Goal: Transaction & Acquisition: Purchase product/service

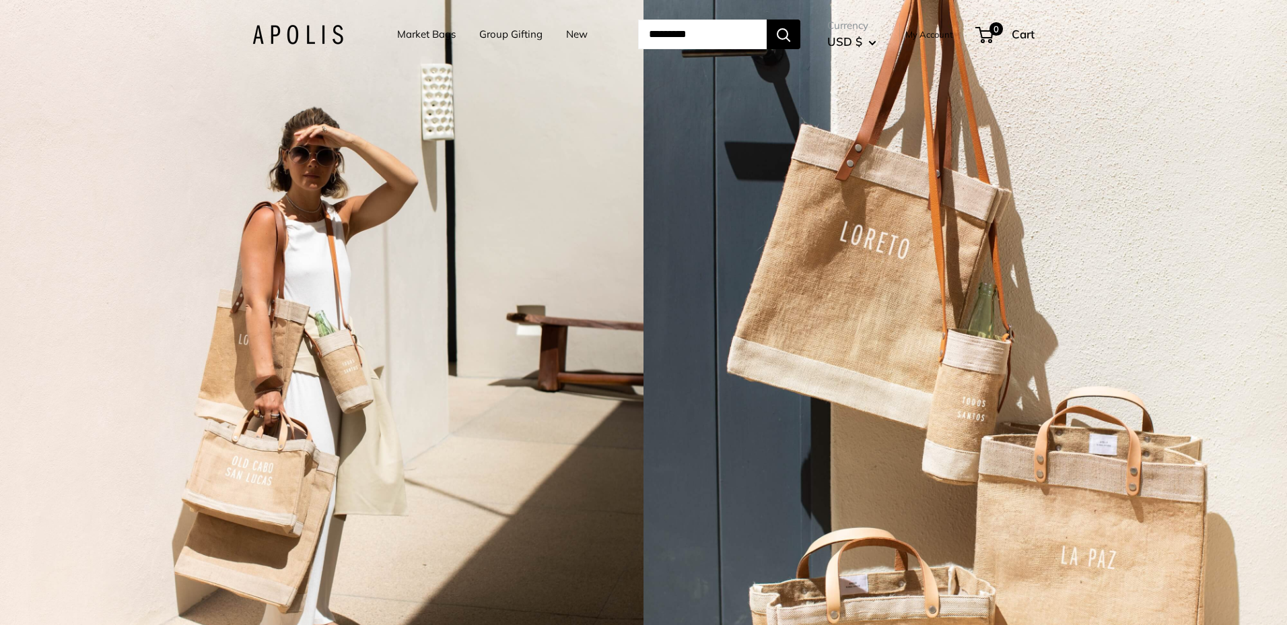
click at [431, 34] on link "Market Bags" at bounding box center [426, 34] width 59 height 19
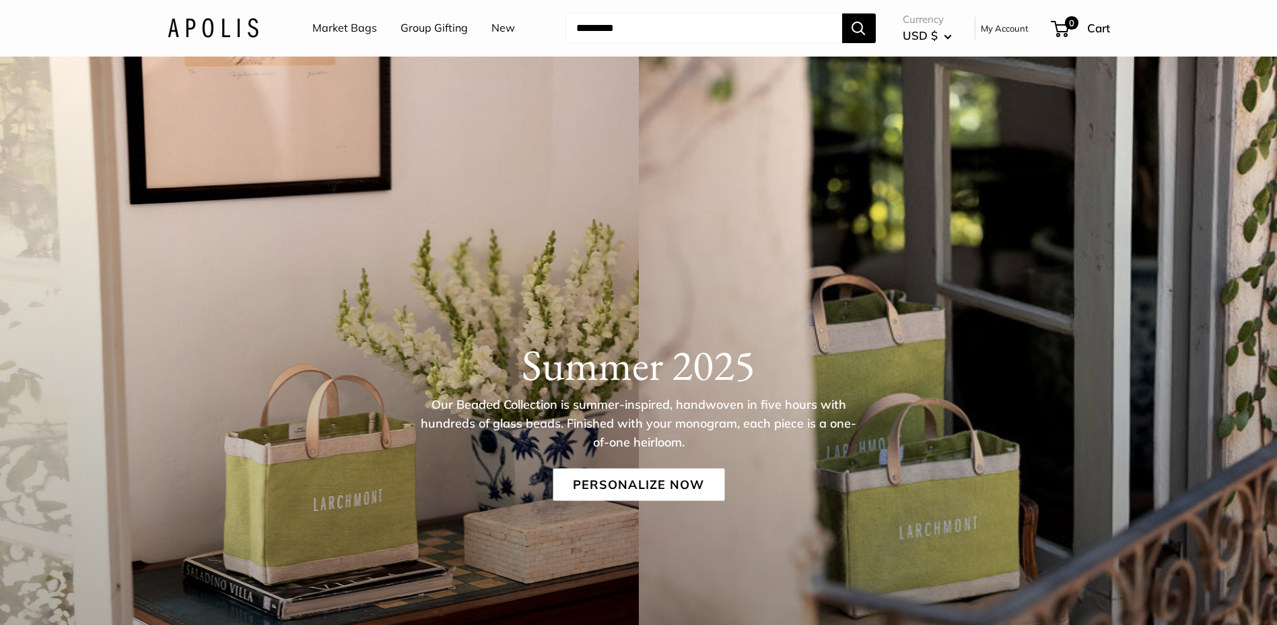
click at [409, 28] on link "Group Gifting" at bounding box center [433, 28] width 67 height 20
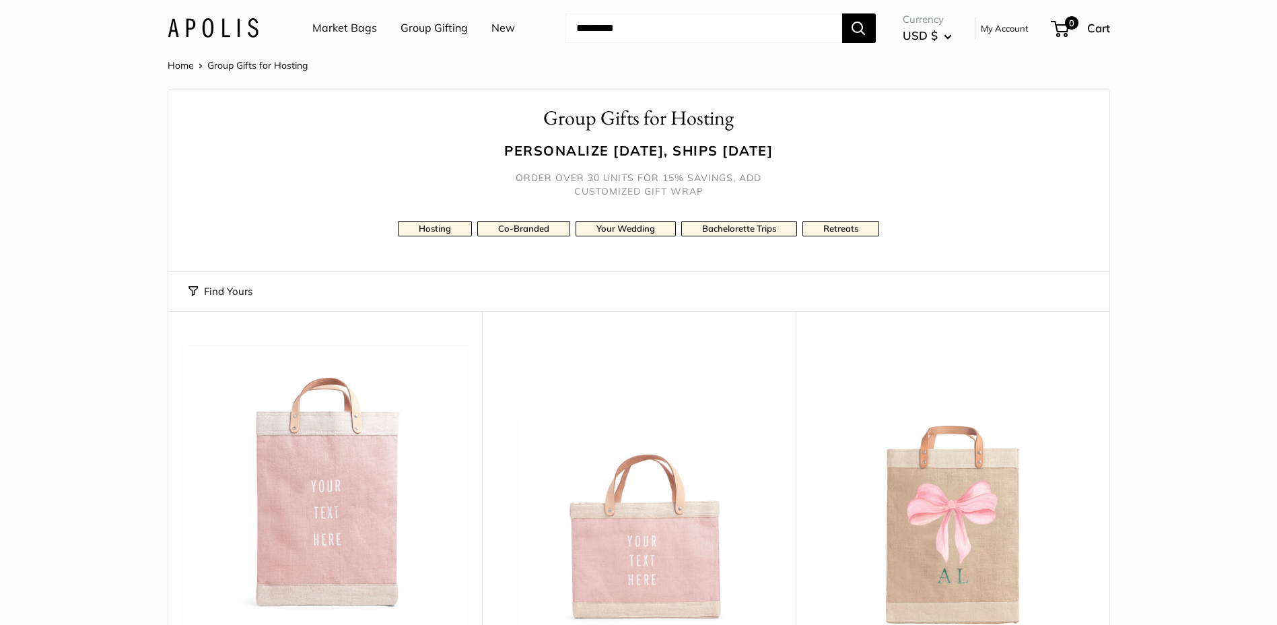
click at [330, 22] on link "Market Bags" at bounding box center [344, 28] width 65 height 20
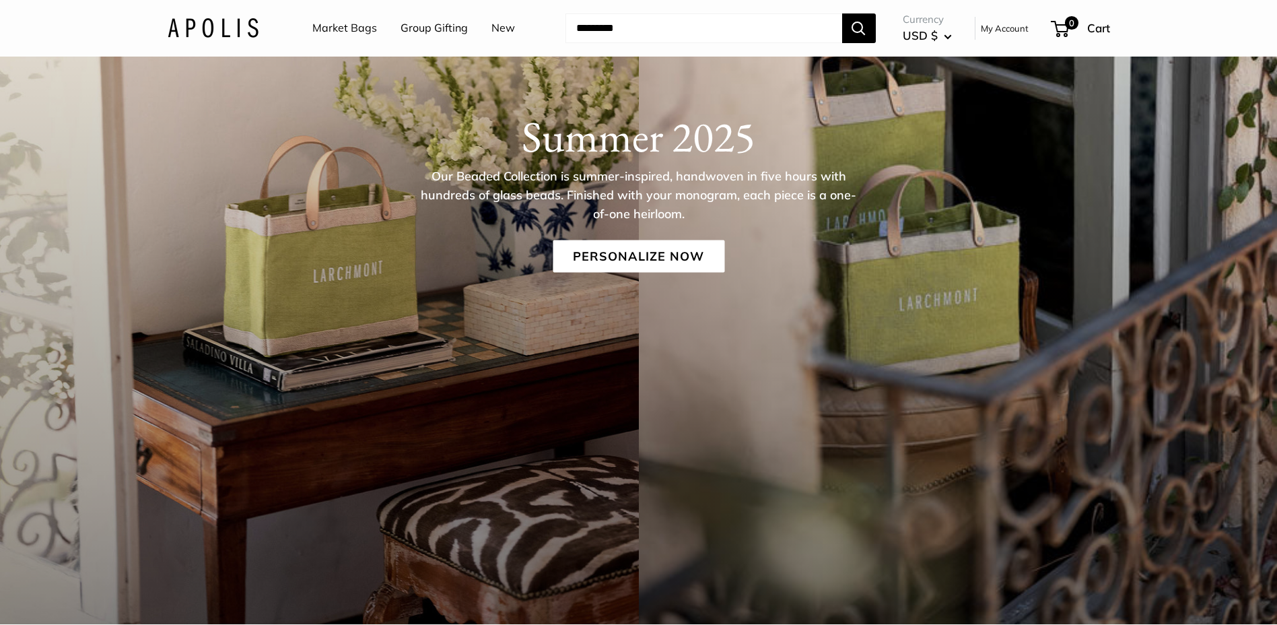
scroll to position [135, 0]
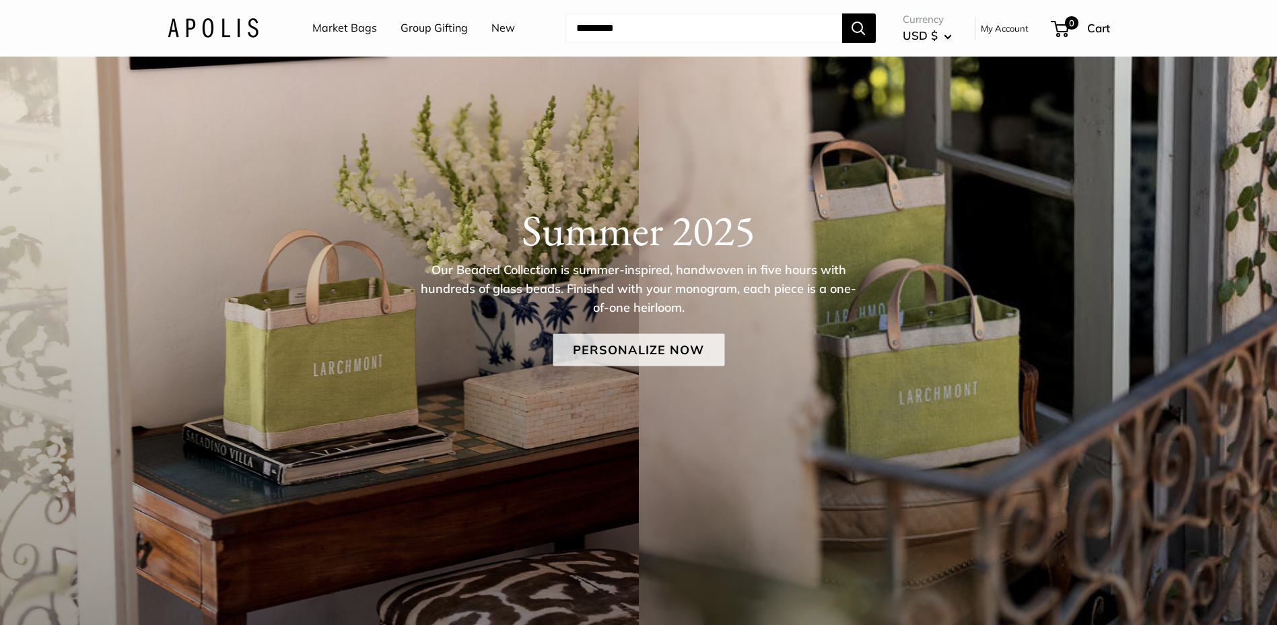
click at [606, 338] on link "Personalize Now" at bounding box center [639, 349] width 172 height 32
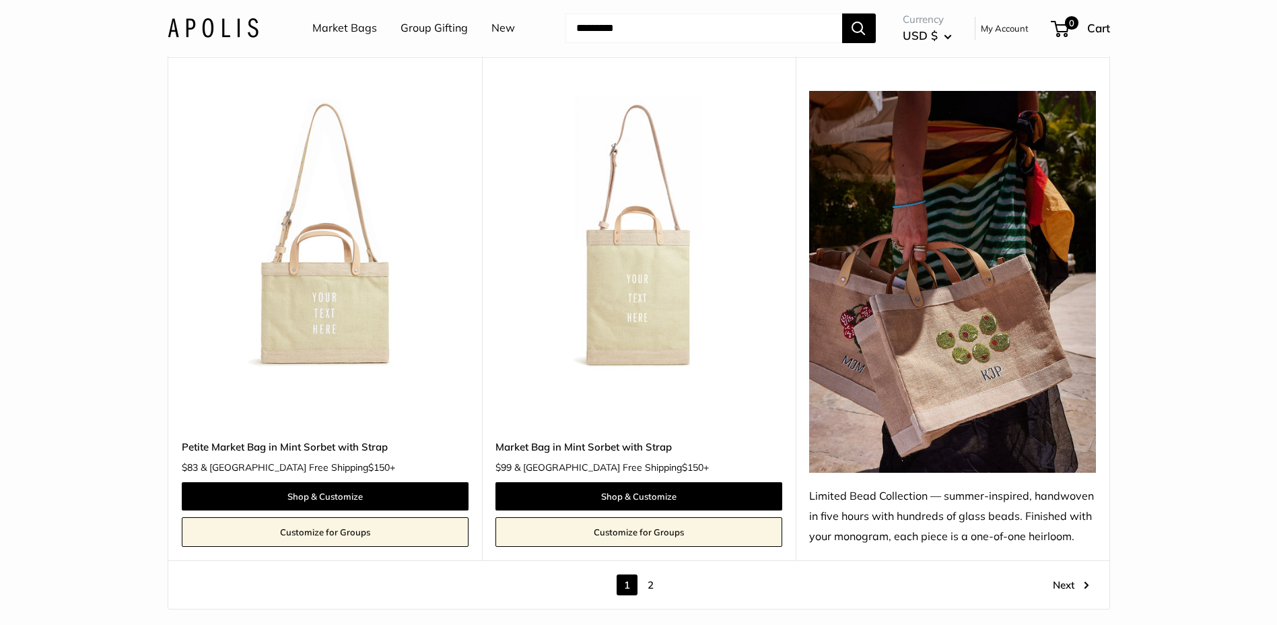
scroll to position [7667, 0]
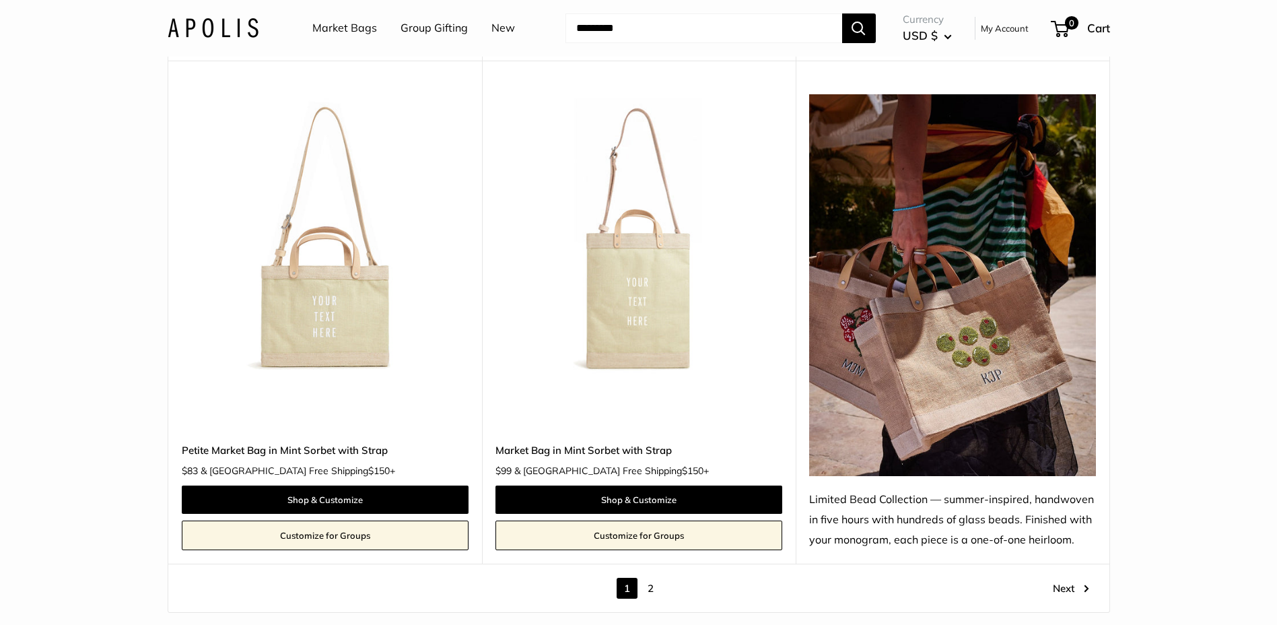
click at [1071, 584] on link "Next" at bounding box center [1071, 588] width 36 height 21
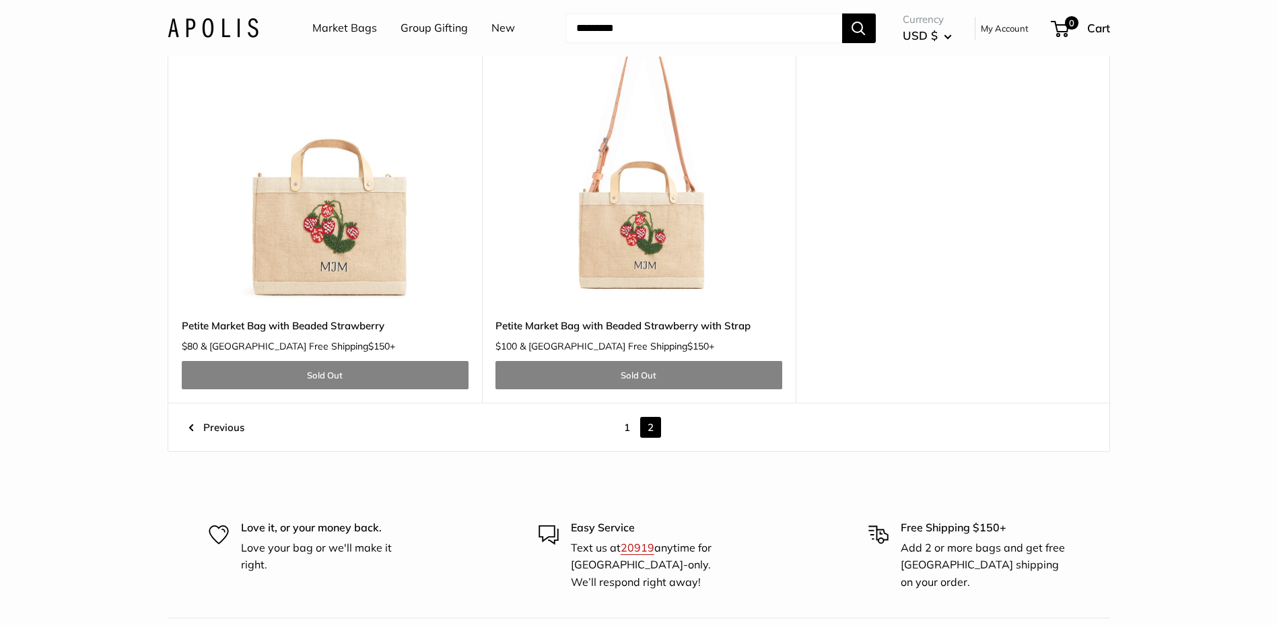
scroll to position [2372, 0]
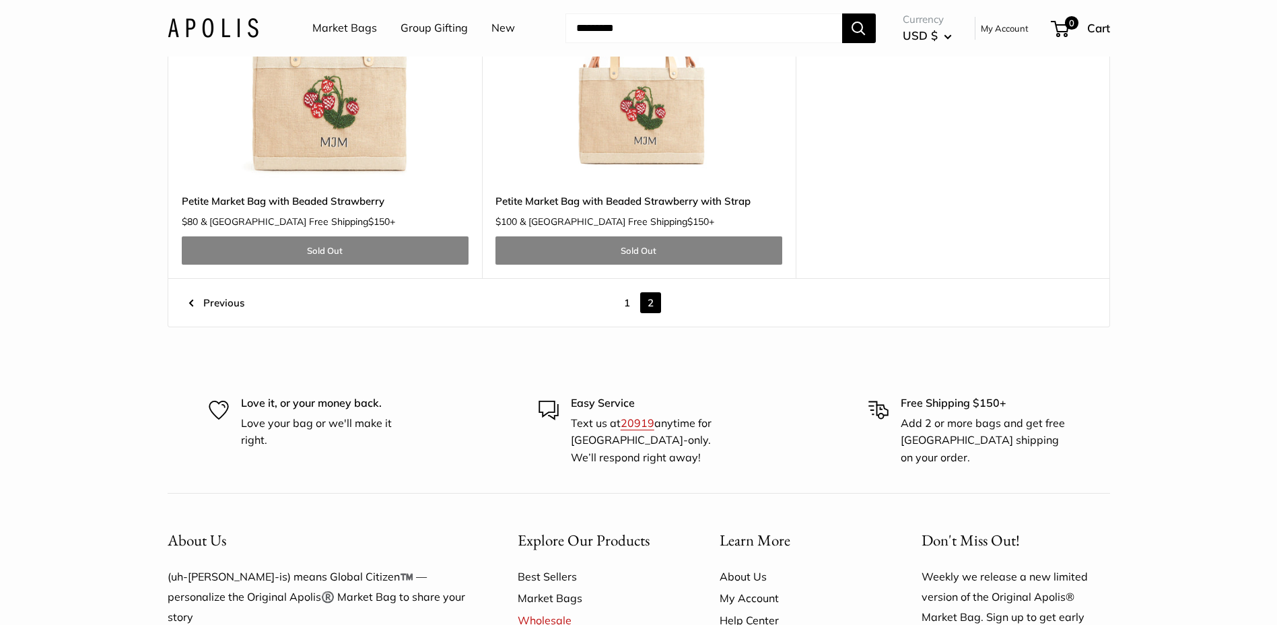
click at [204, 22] on img at bounding box center [213, 28] width 91 height 20
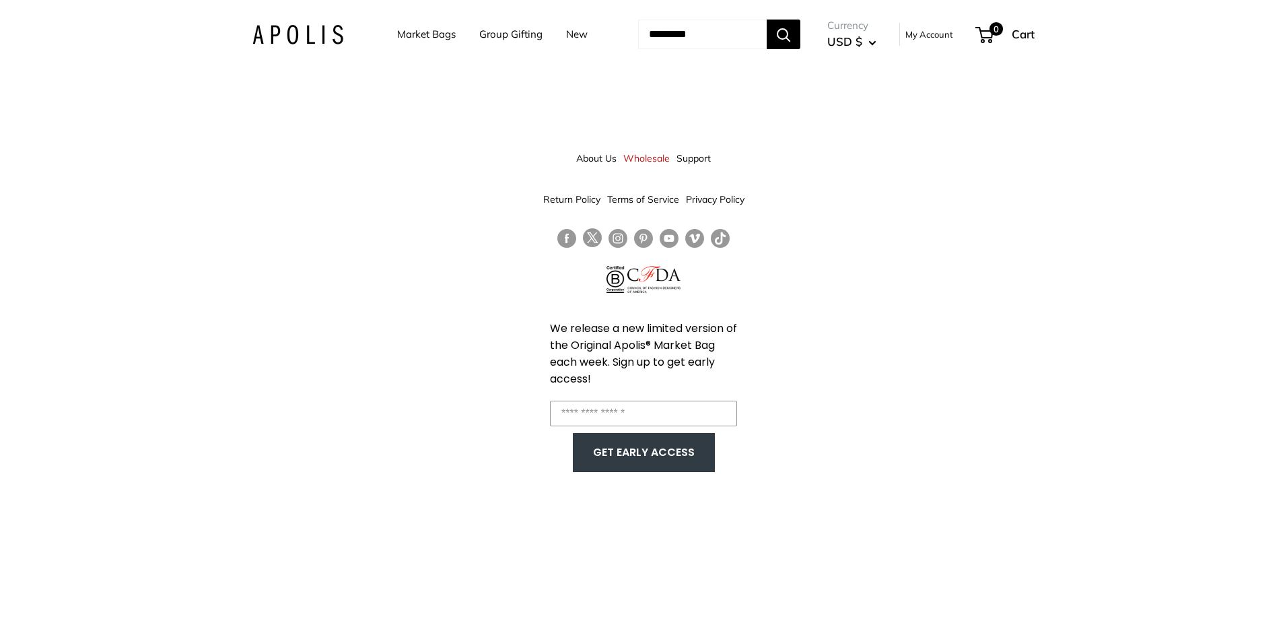
click at [566, 32] on link "New" at bounding box center [577, 34] width 22 height 19
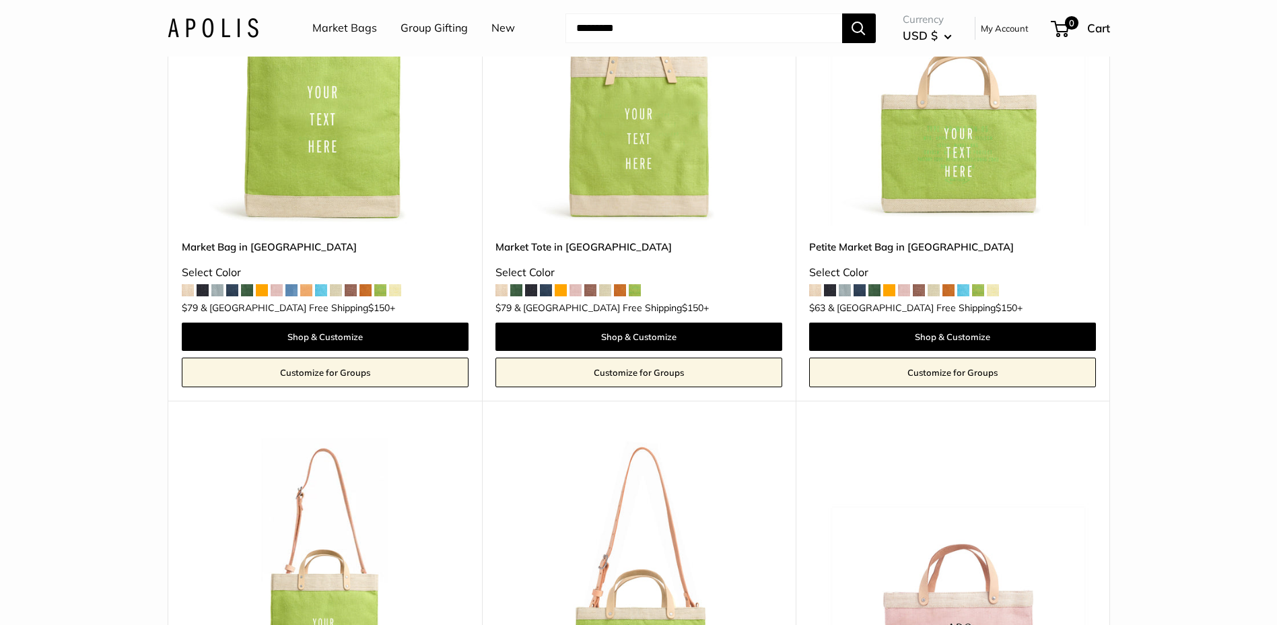
scroll to position [269, 0]
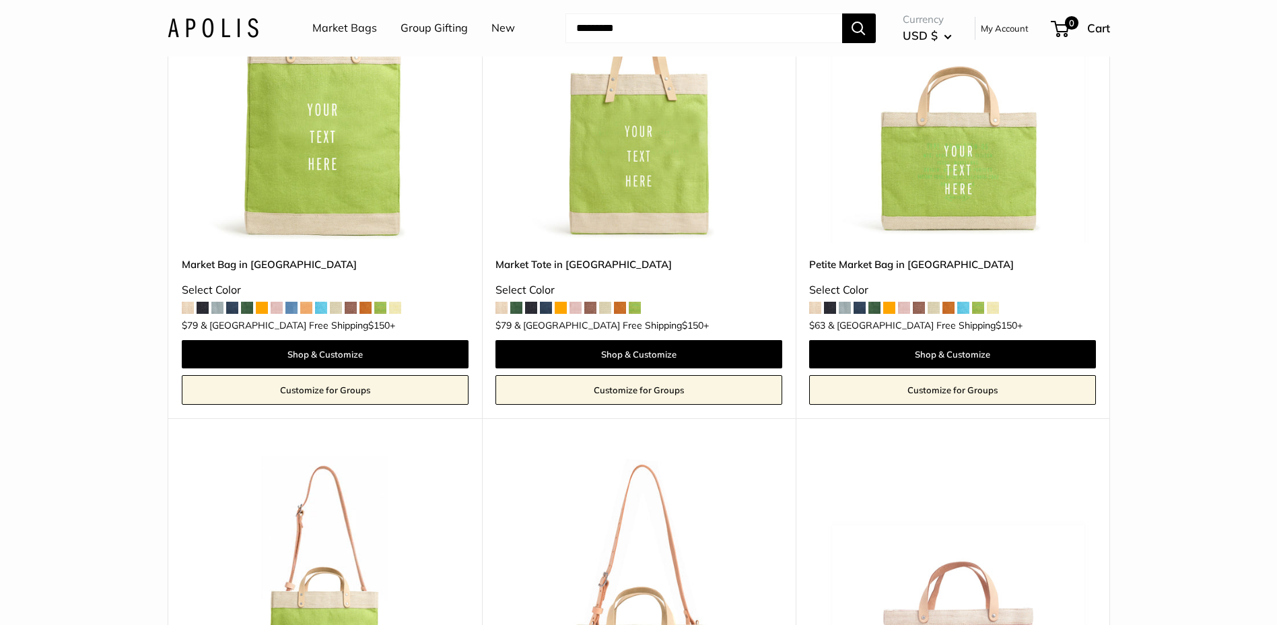
click at [235, 265] on link "Market Bag in Chartreuse" at bounding box center [325, 263] width 287 height 15
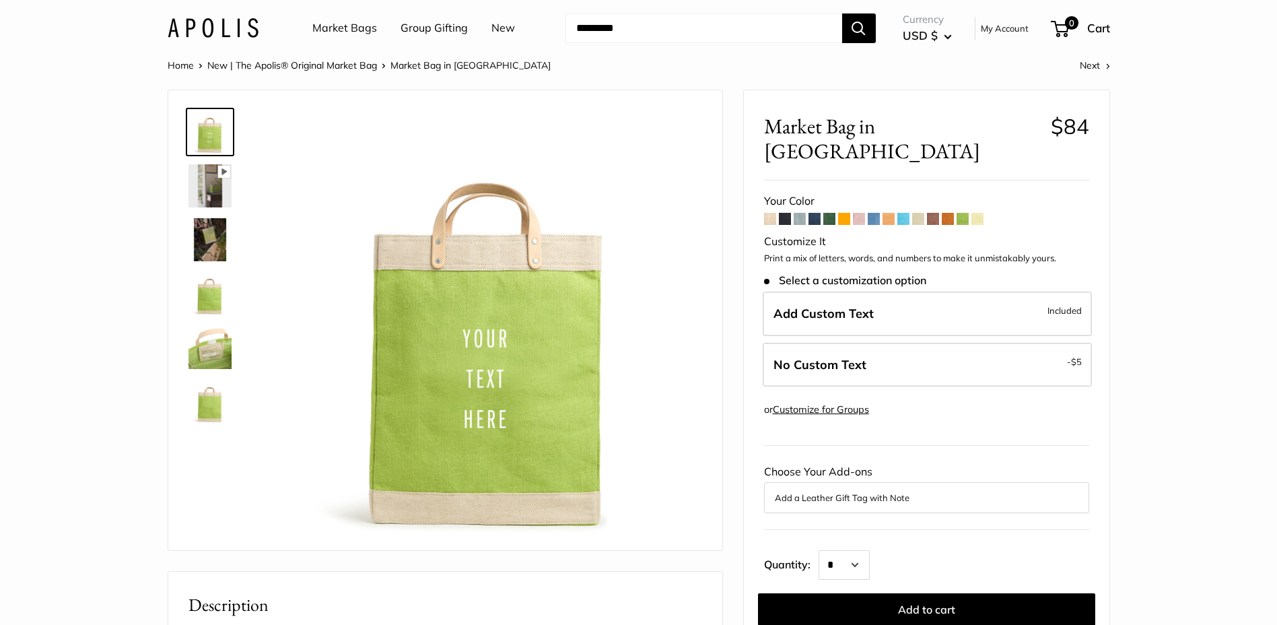
click at [770, 213] on span at bounding box center [770, 219] width 12 height 12
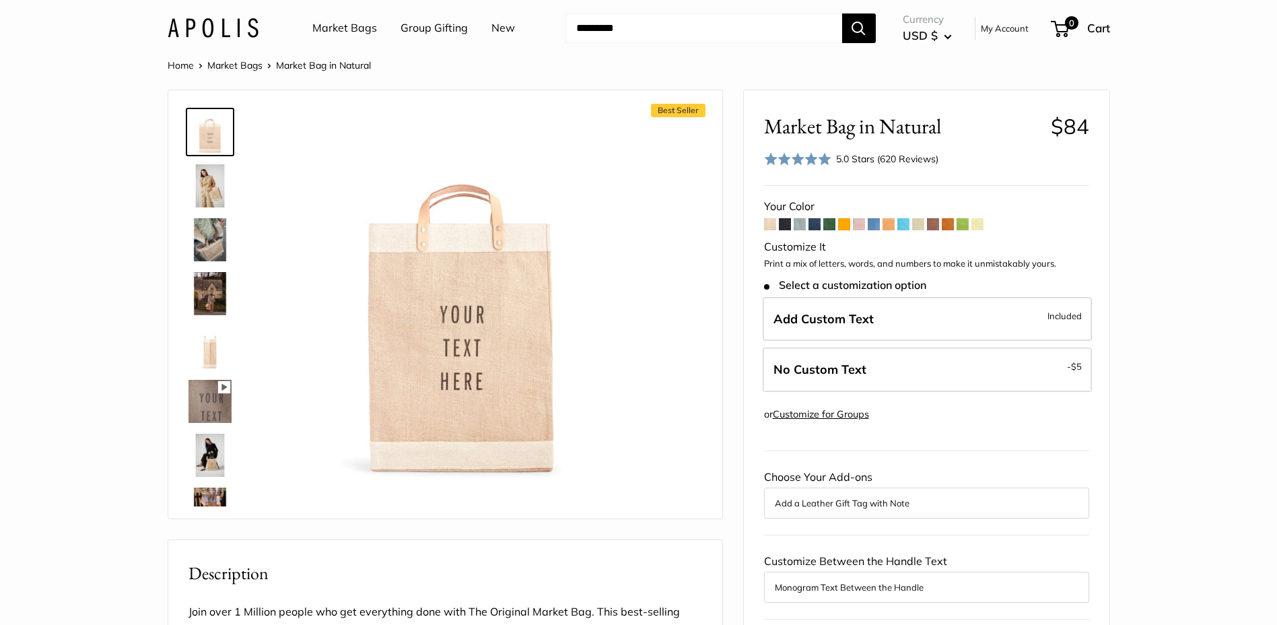
click at [202, 189] on img at bounding box center [209, 185] width 43 height 43
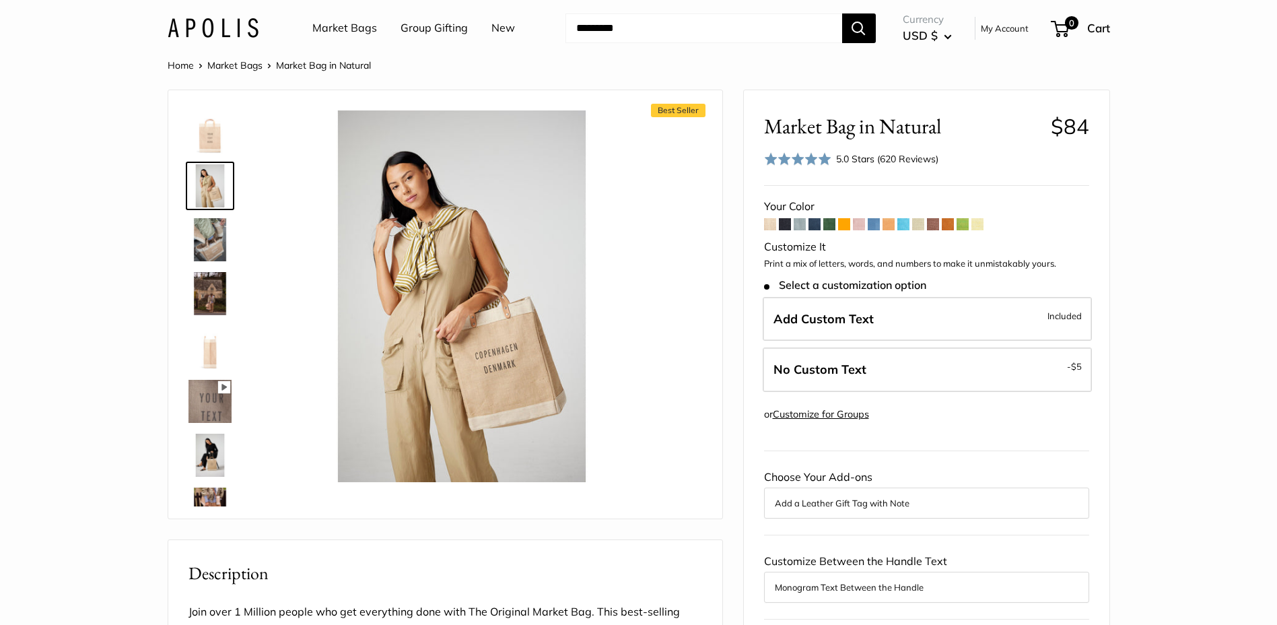
click at [212, 233] on img at bounding box center [209, 239] width 43 height 43
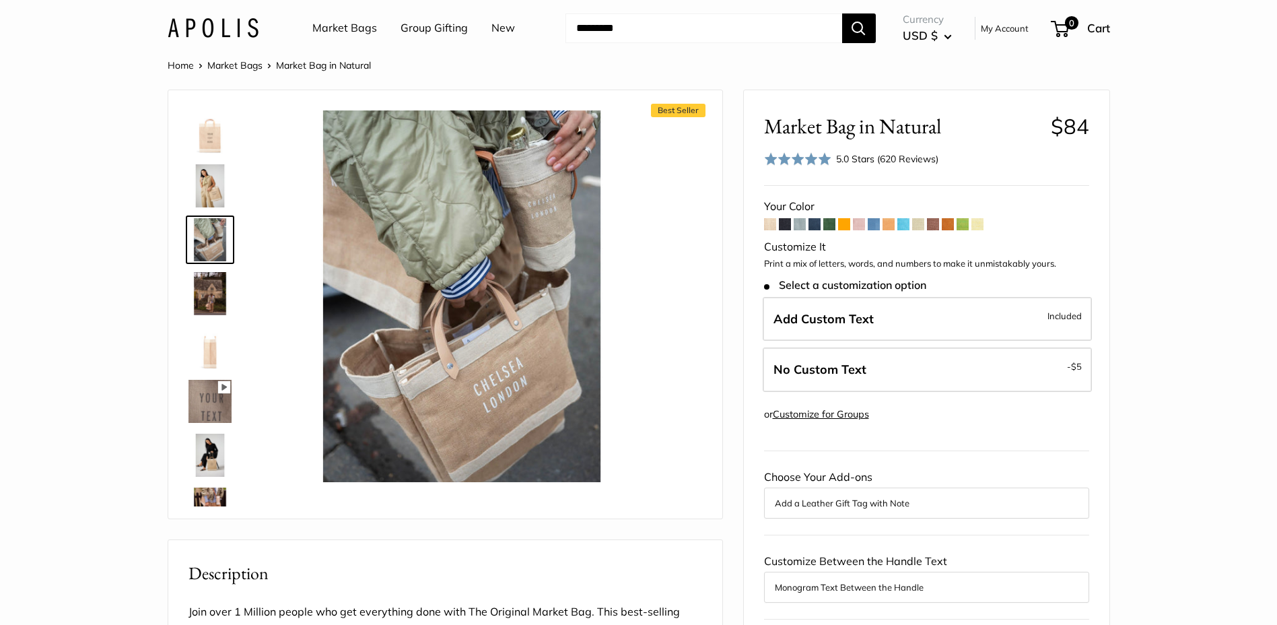
click at [213, 285] on img at bounding box center [209, 293] width 43 height 43
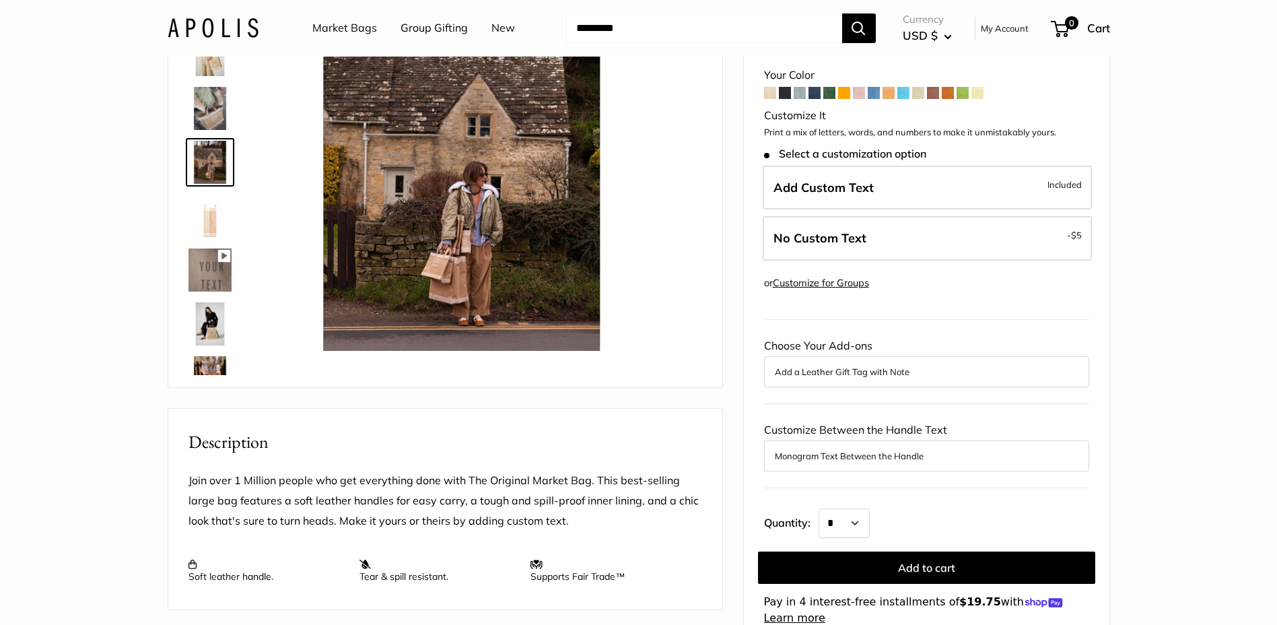
scroll to position [135, 0]
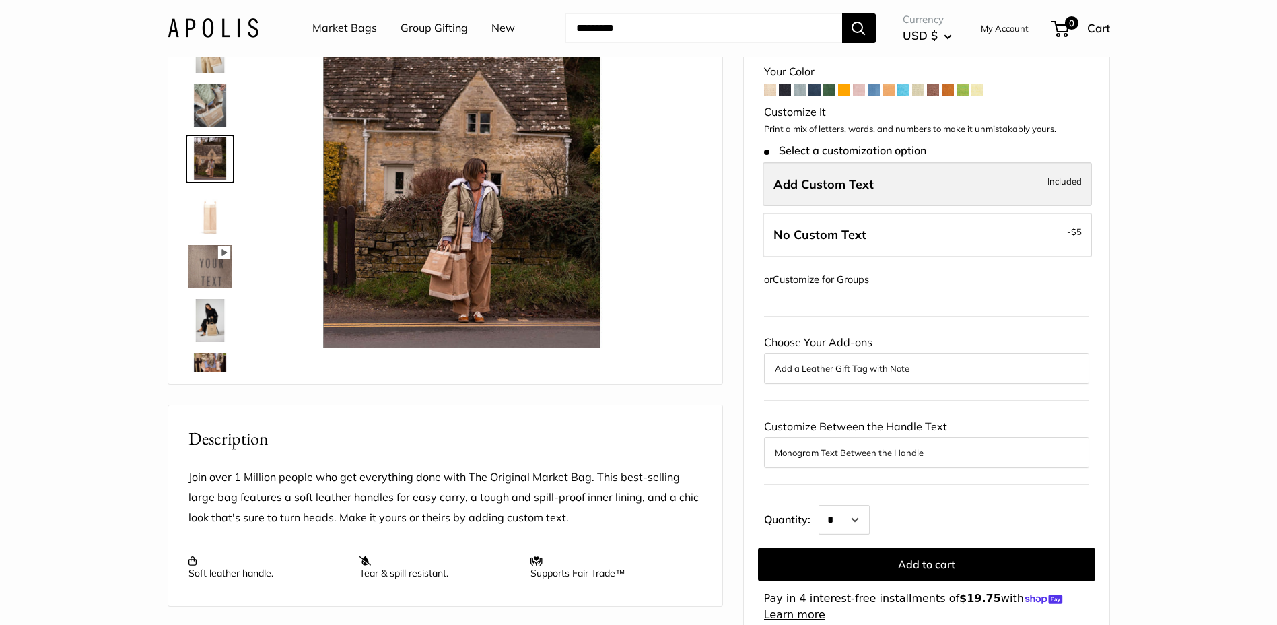
click at [814, 186] on span "Add Custom Text" at bounding box center [823, 183] width 100 height 15
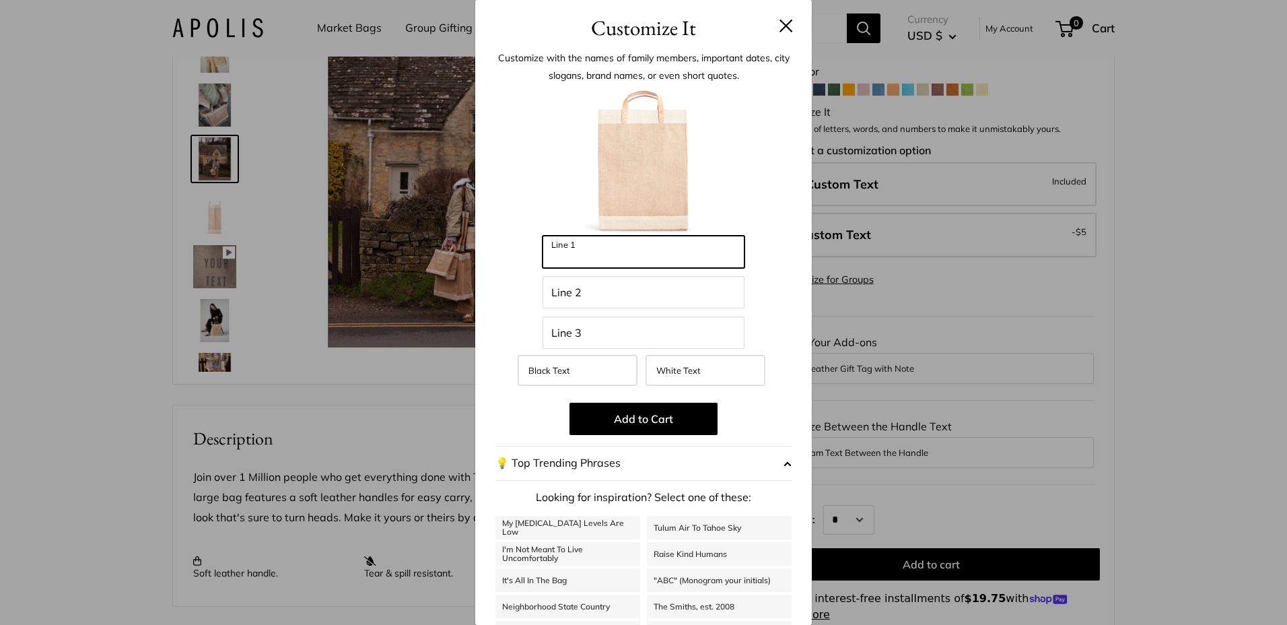
click at [675, 247] on input "Line 1" at bounding box center [644, 252] width 202 height 32
type input "******"
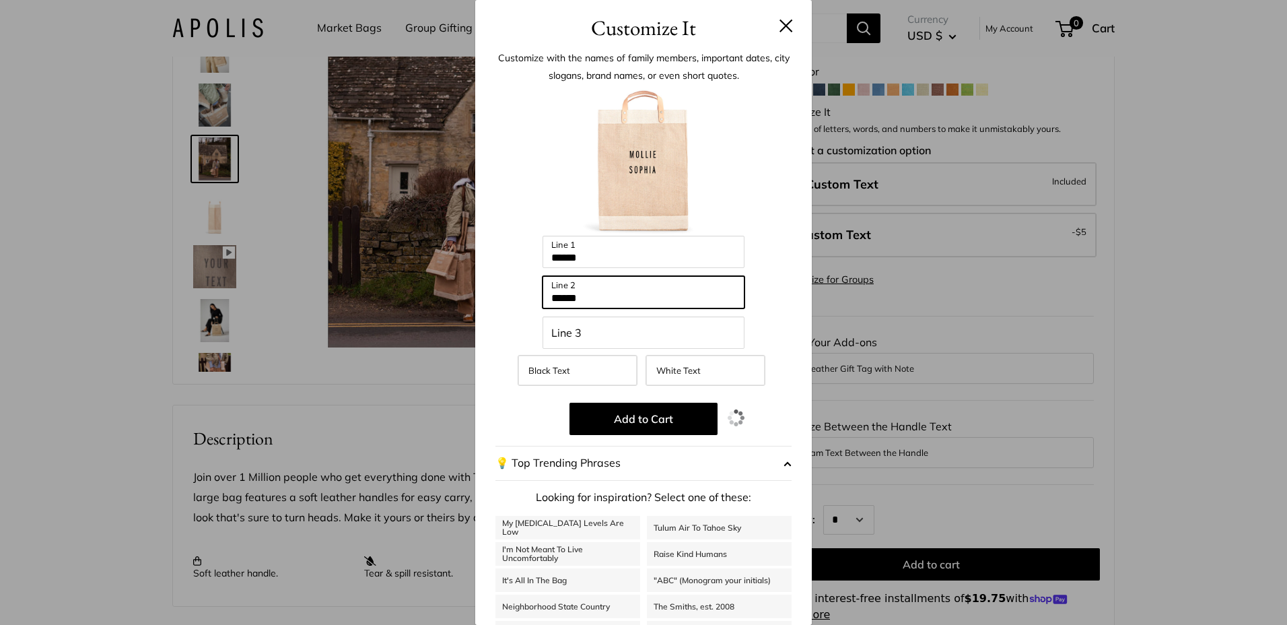
type input "******"
click at [779, 23] on button at bounding box center [785, 25] width 13 height 13
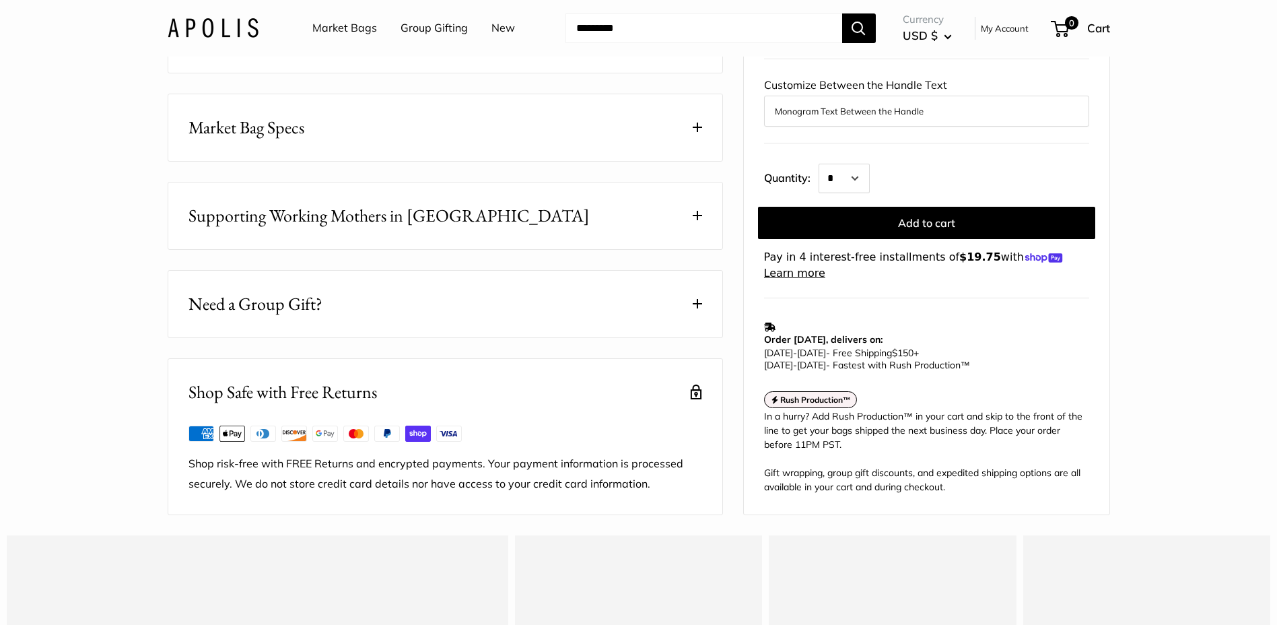
scroll to position [673, 0]
